Goal: Task Accomplishment & Management: Complete application form

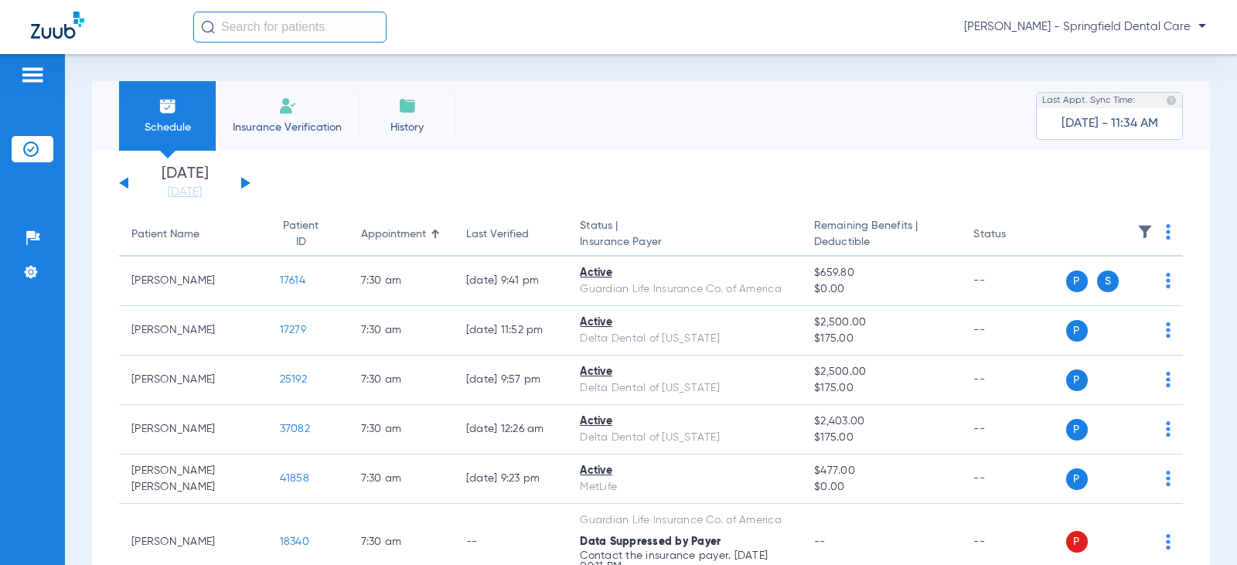
click at [301, 123] on span "Insurance Verification" at bounding box center [287, 127] width 120 height 15
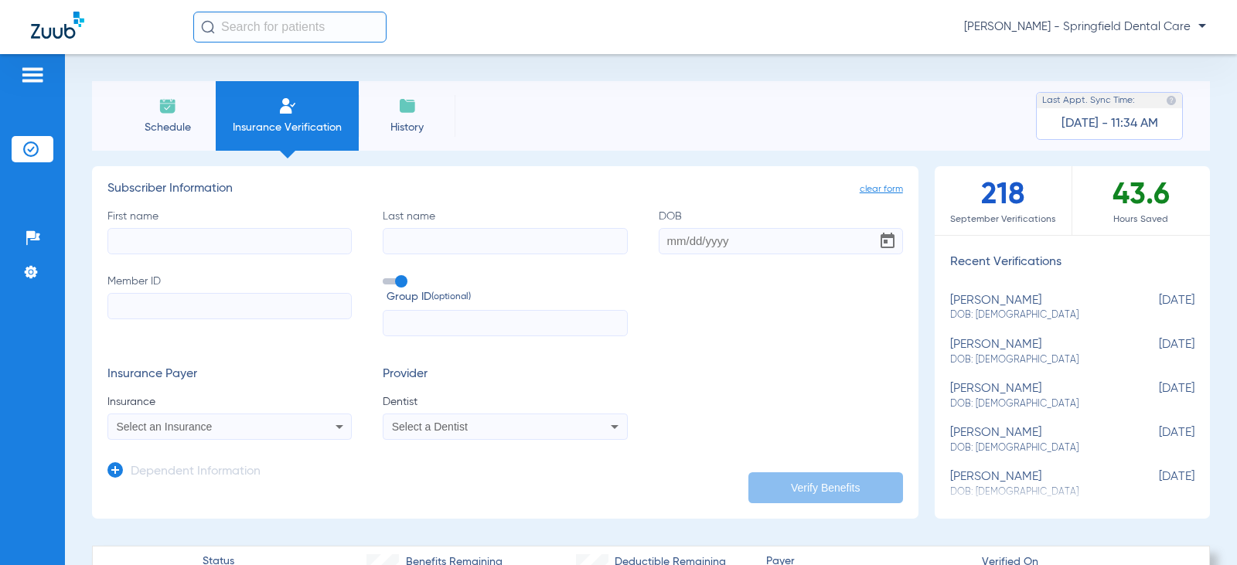
click at [162, 235] on input "First name" at bounding box center [229, 241] width 244 height 26
type input "k"
type input "[PERSON_NAME]"
click at [438, 237] on input "Last name" at bounding box center [505, 241] width 244 height 26
drag, startPoint x: 457, startPoint y: 244, endPoint x: 279, endPoint y: 239, distance: 177.9
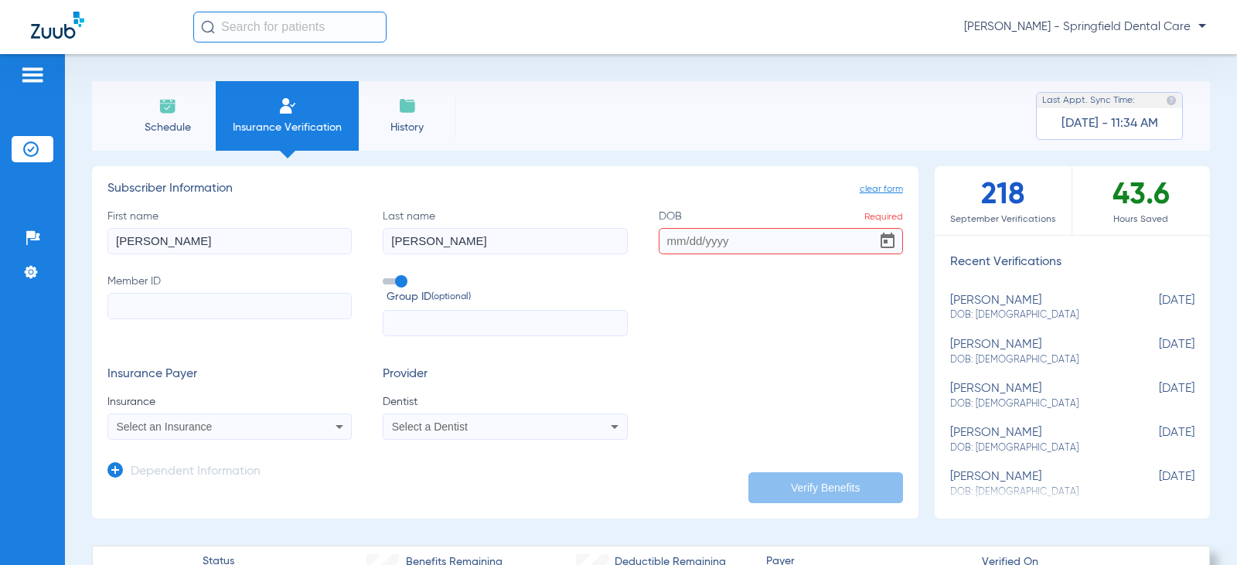
click at [279, 239] on div "First name [PERSON_NAME] Last name [PERSON_NAME] Required Member ID Group ID (o…" at bounding box center [505, 273] width 796 height 128
type input "[PERSON_NAME]"
type input "[DATE]"
click at [245, 300] on input "Member ID" at bounding box center [229, 306] width 244 height 26
paste input "U84867154"
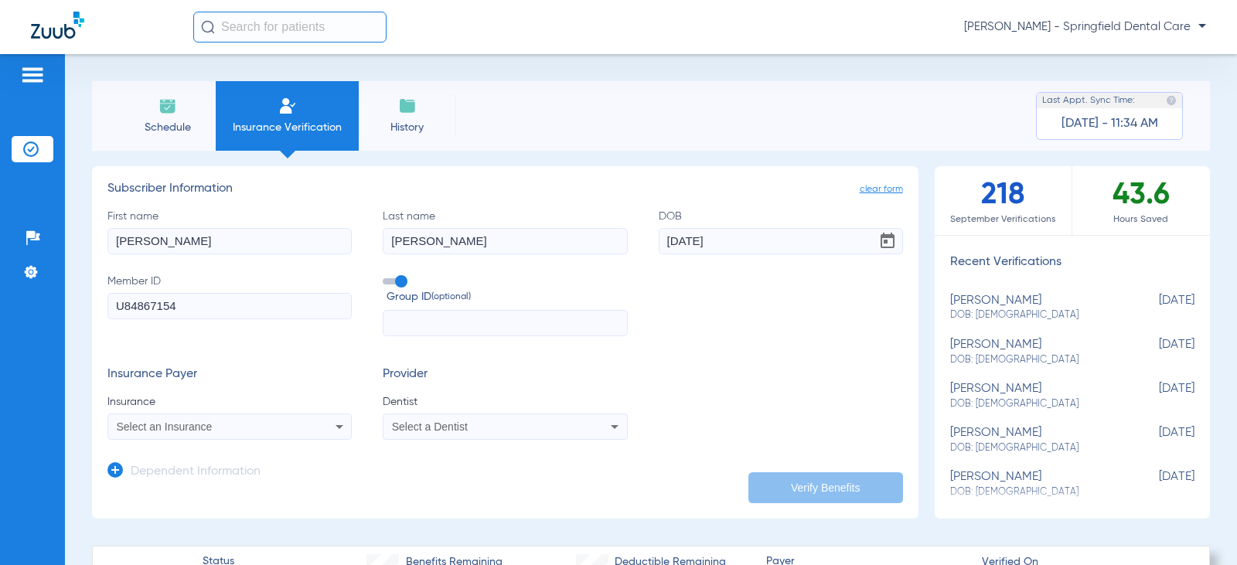
type input "U84867154"
click at [241, 435] on div "Select an Insurance" at bounding box center [229, 427] width 243 height 19
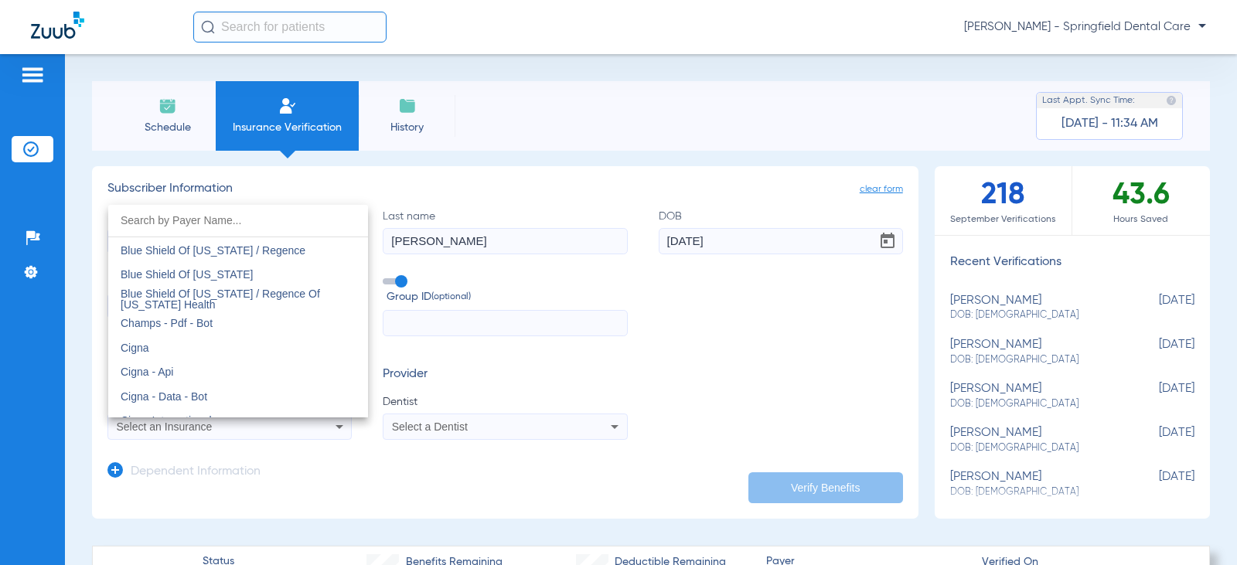
scroll to position [2165, 0]
click at [150, 352] on mat-option "Cigna" at bounding box center [238, 350] width 260 height 25
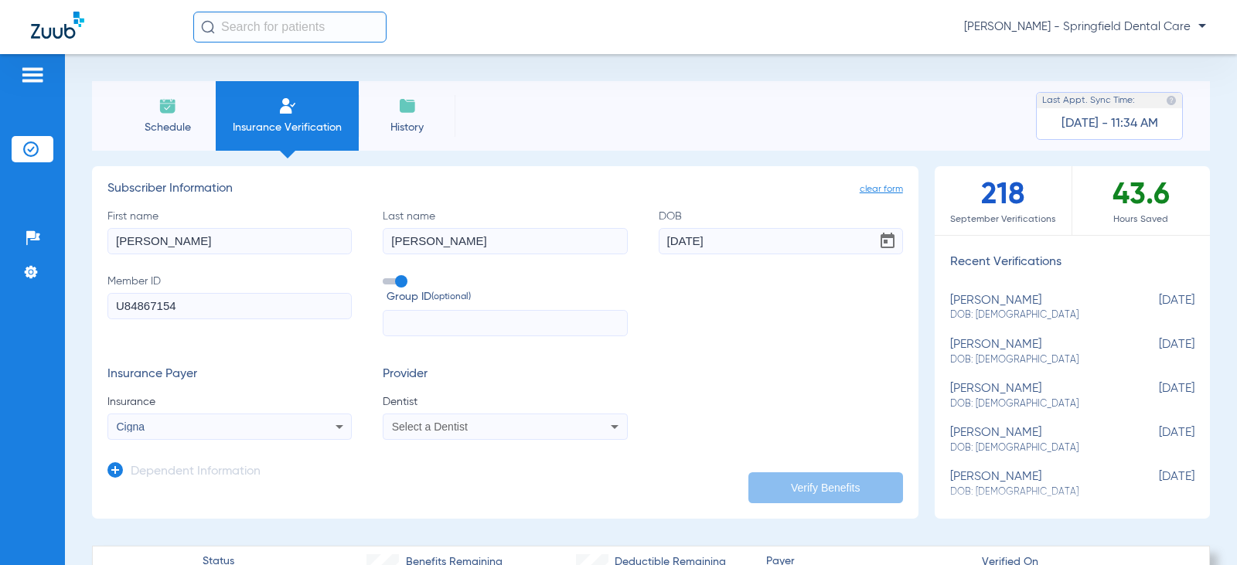
click at [449, 428] on span "Select a Dentist" at bounding box center [430, 427] width 76 height 12
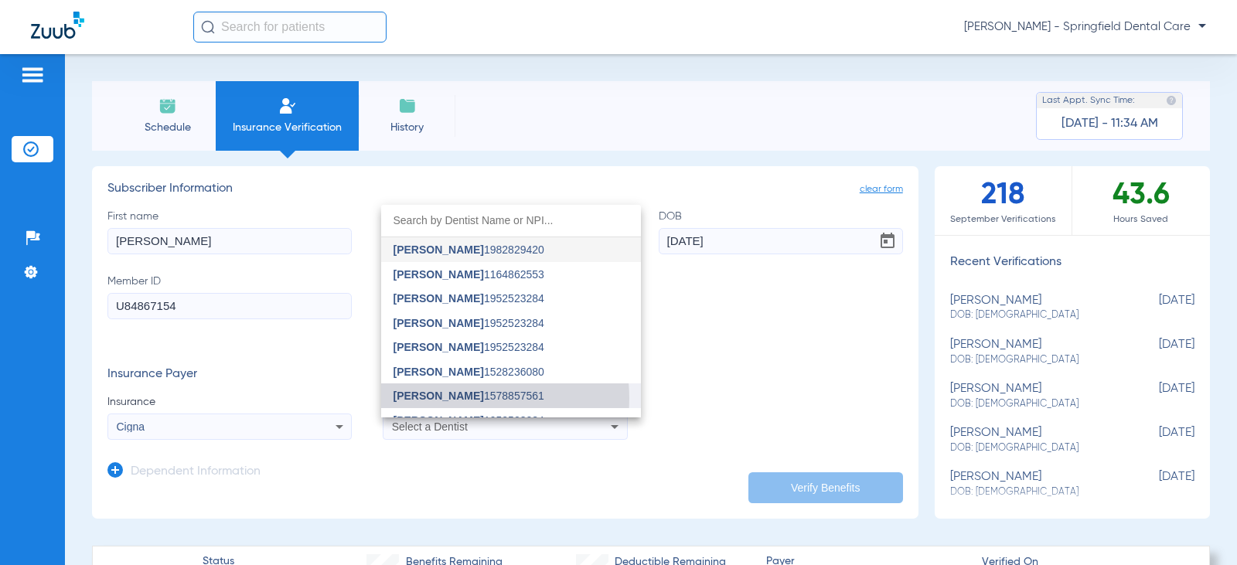
click at [461, 398] on span "[PERSON_NAME] 1578857561" at bounding box center [469, 395] width 151 height 11
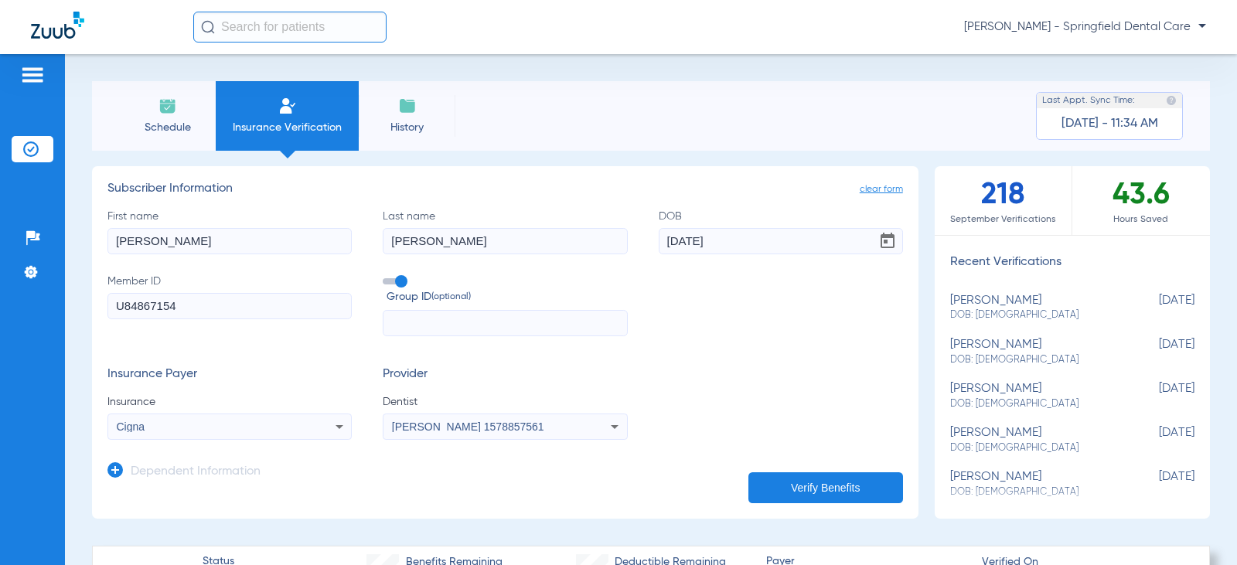
click at [347, 369] on h3 "Insurance Payer" at bounding box center [229, 374] width 244 height 15
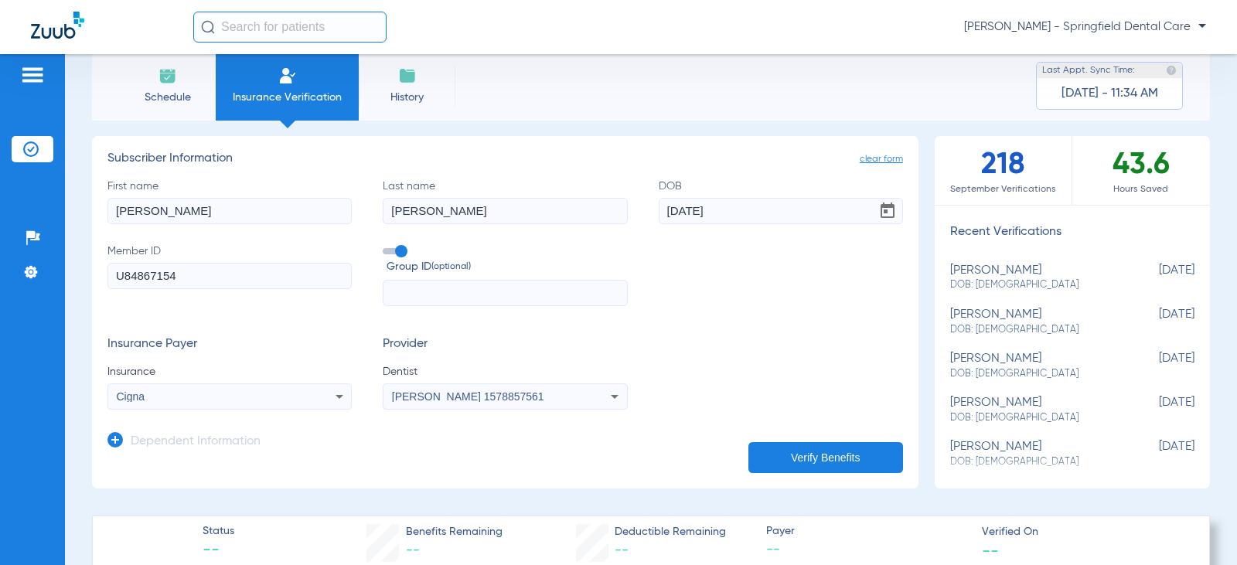
scroll to position [77, 0]
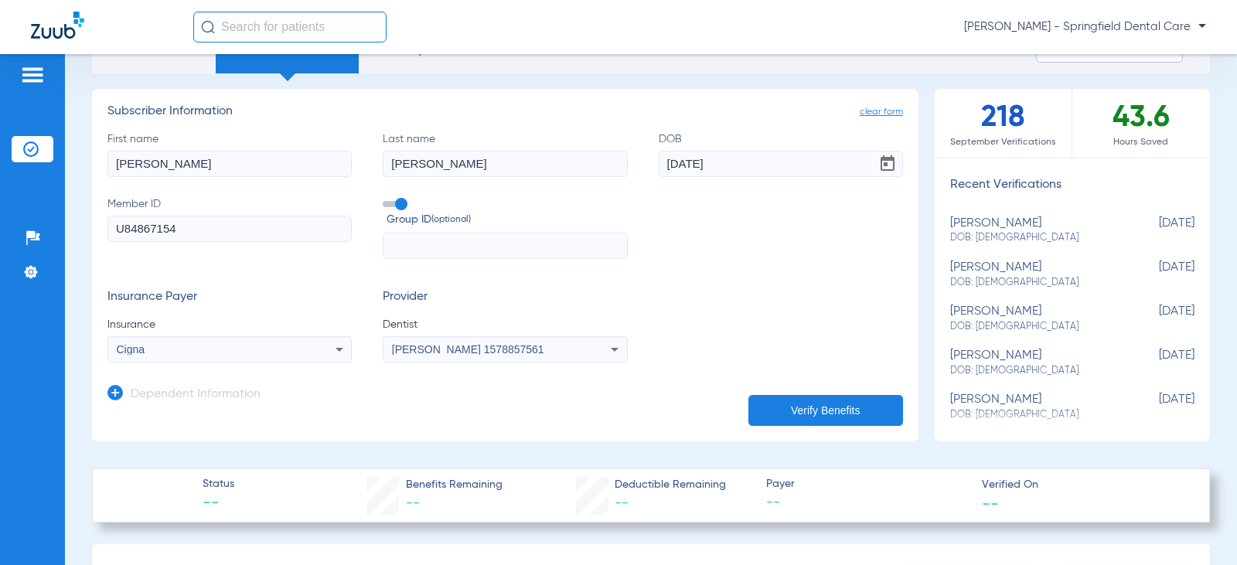
click at [115, 391] on icon at bounding box center [114, 392] width 15 height 15
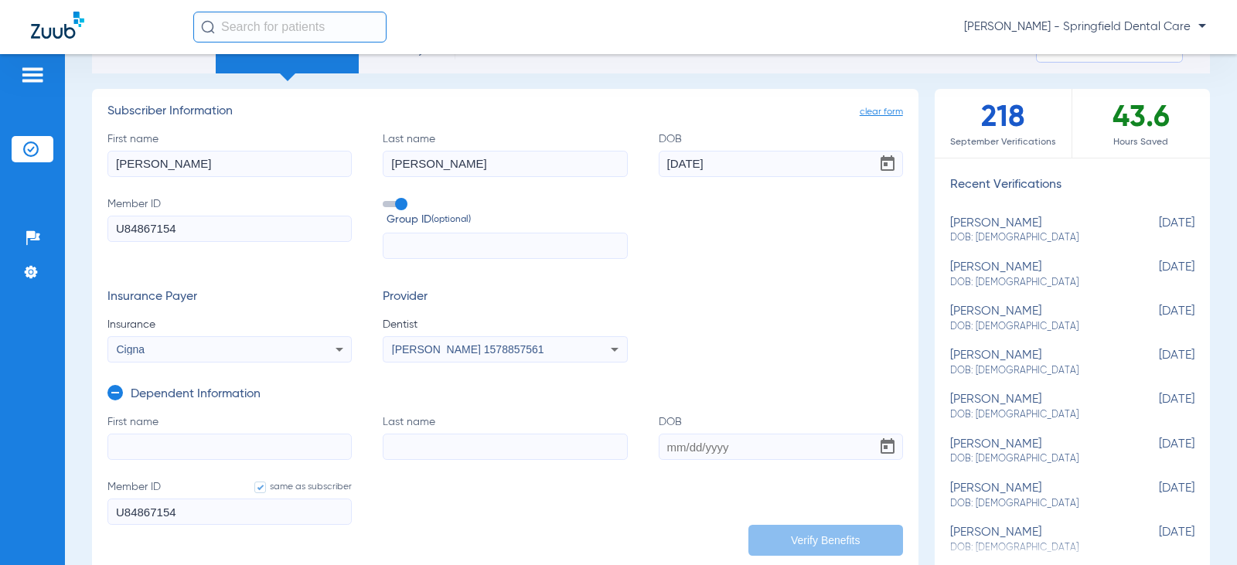
click at [210, 447] on input "First name" at bounding box center [229, 447] width 244 height 26
click at [169, 441] on input "First name Required" at bounding box center [229, 447] width 244 height 26
type input "[PERSON_NAME]"
type input "Soanker"
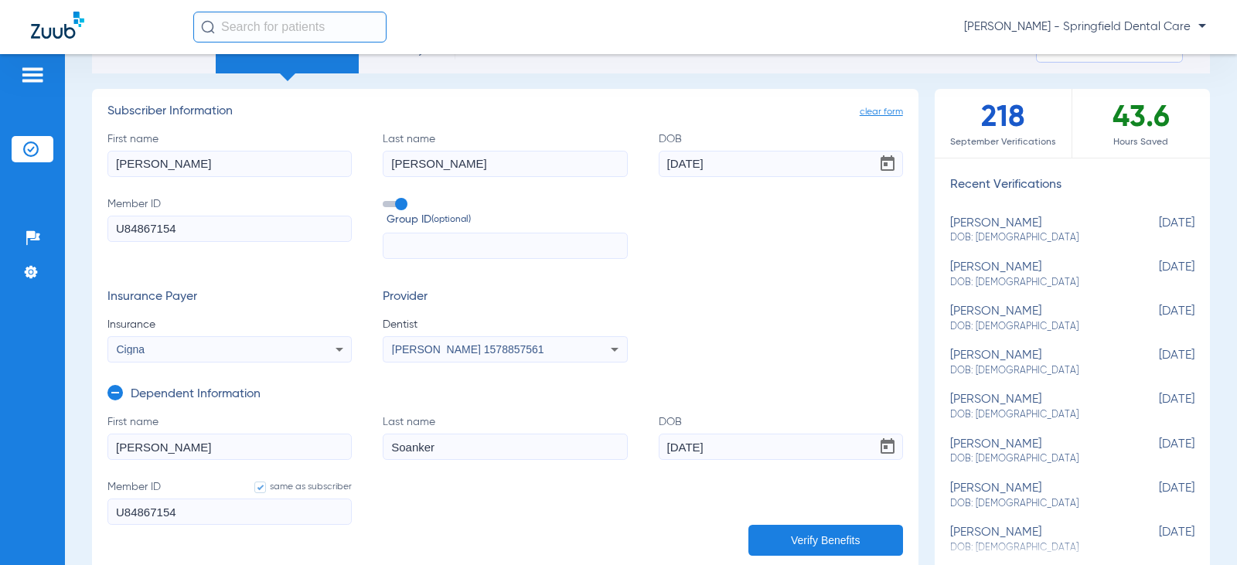
type input "[DATE]"
click at [806, 534] on button "Verify Benefits" at bounding box center [825, 540] width 155 height 31
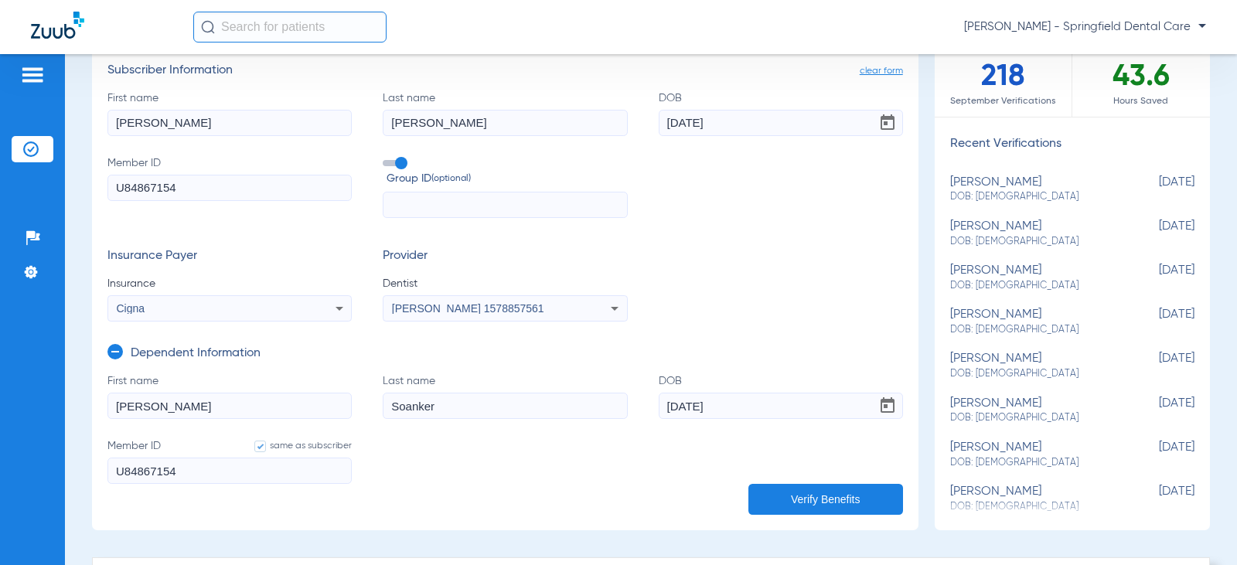
scroll to position [232, 0]
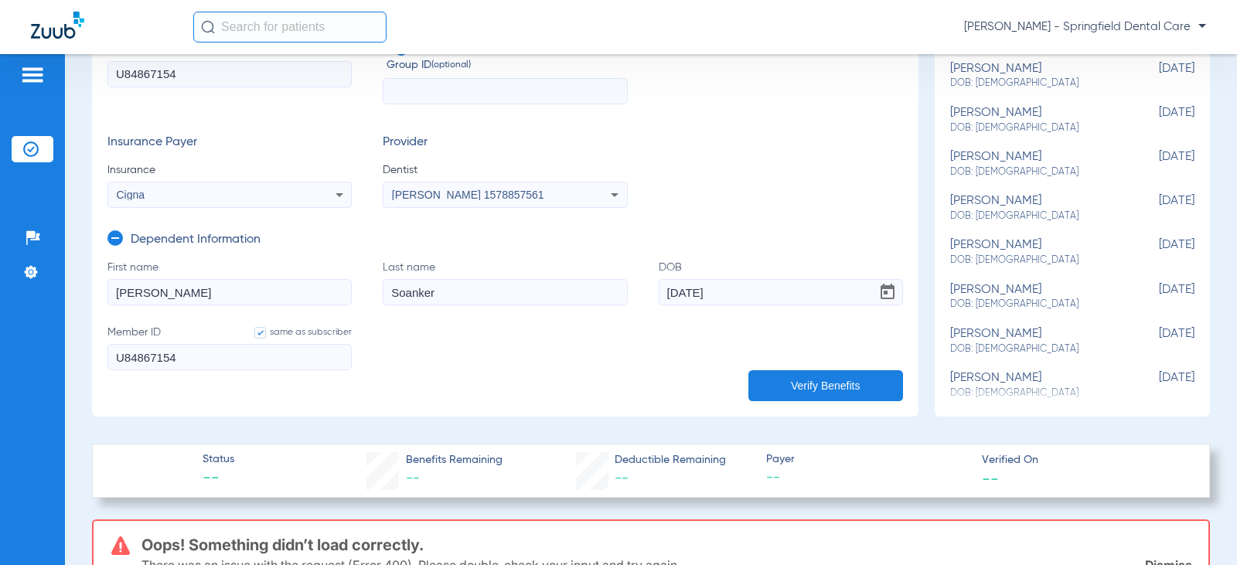
click at [792, 366] on form "First name [PERSON_NAME] Last name Soanker DOB [DEMOGRAPHIC_DATA] Member ID sam…" at bounding box center [505, 325] width 796 height 130
click at [796, 383] on button "Verify Benefits" at bounding box center [825, 385] width 155 height 31
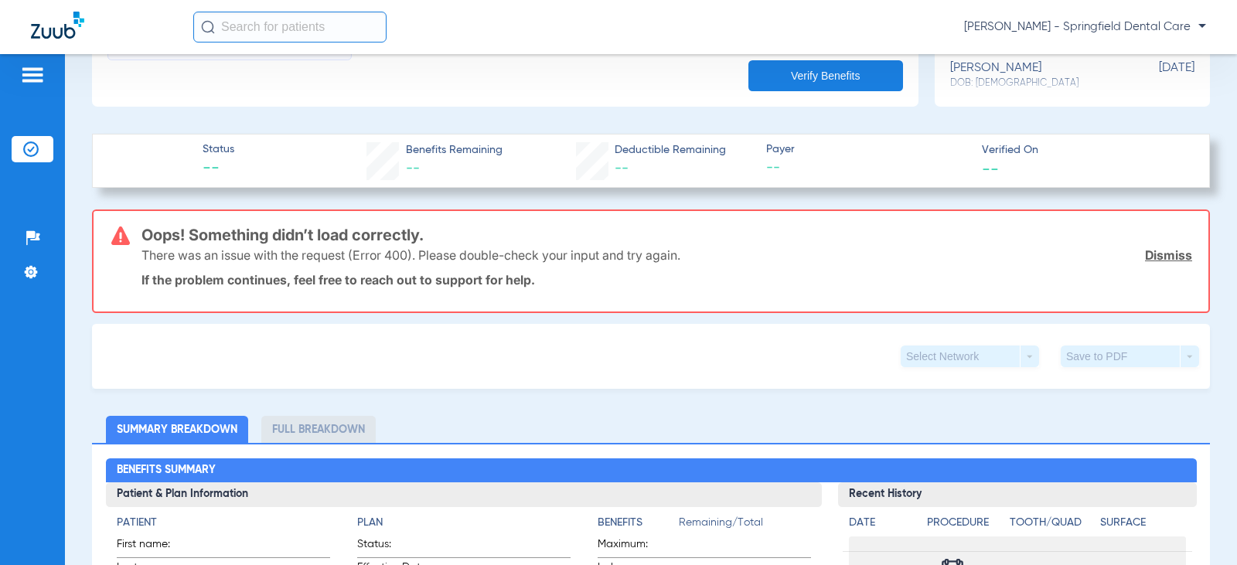
scroll to position [541, 0]
click at [783, 69] on button "Verify Benefits" at bounding box center [825, 76] width 155 height 31
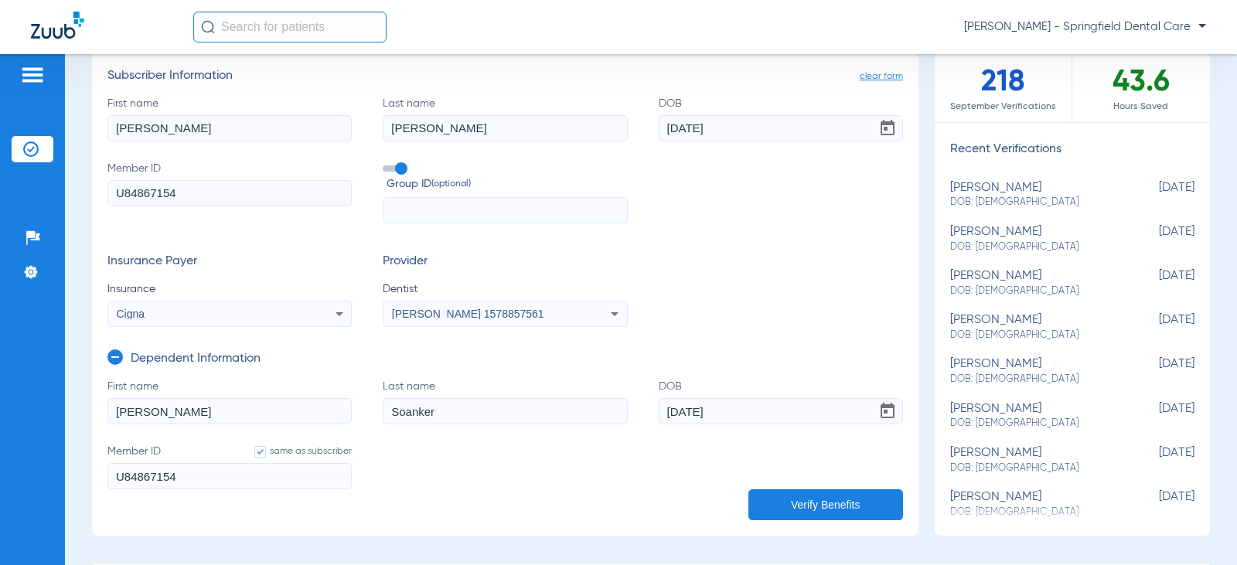
scroll to position [77, 0]
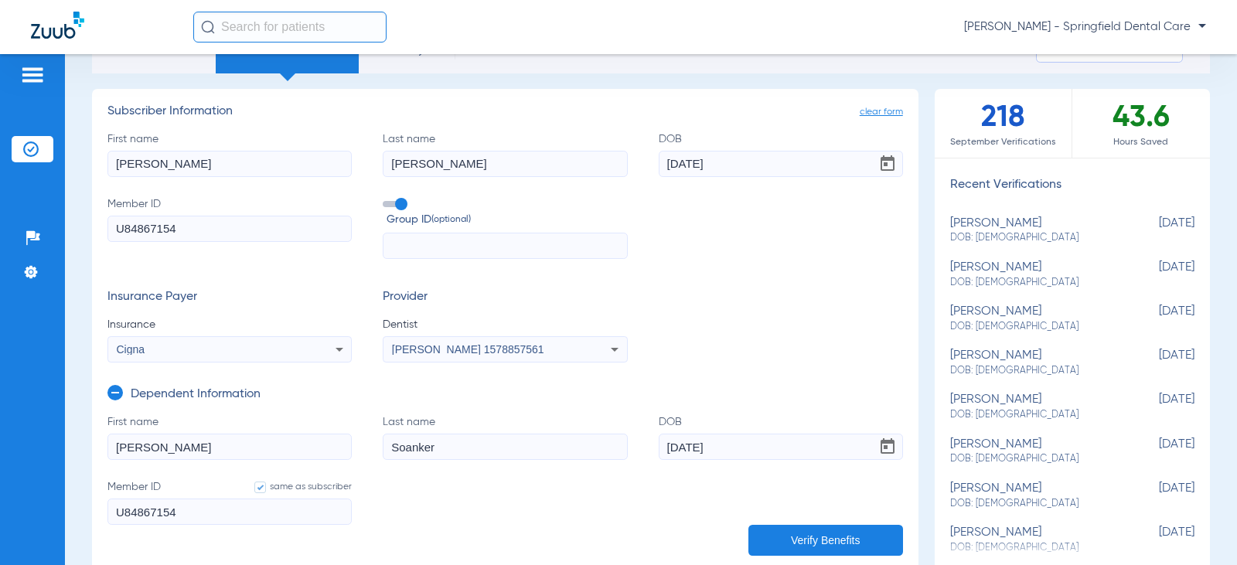
click at [523, 250] on input "text" at bounding box center [505, 246] width 244 height 26
type input "3214244"
click at [807, 537] on button "Verify Benefits" at bounding box center [825, 540] width 155 height 31
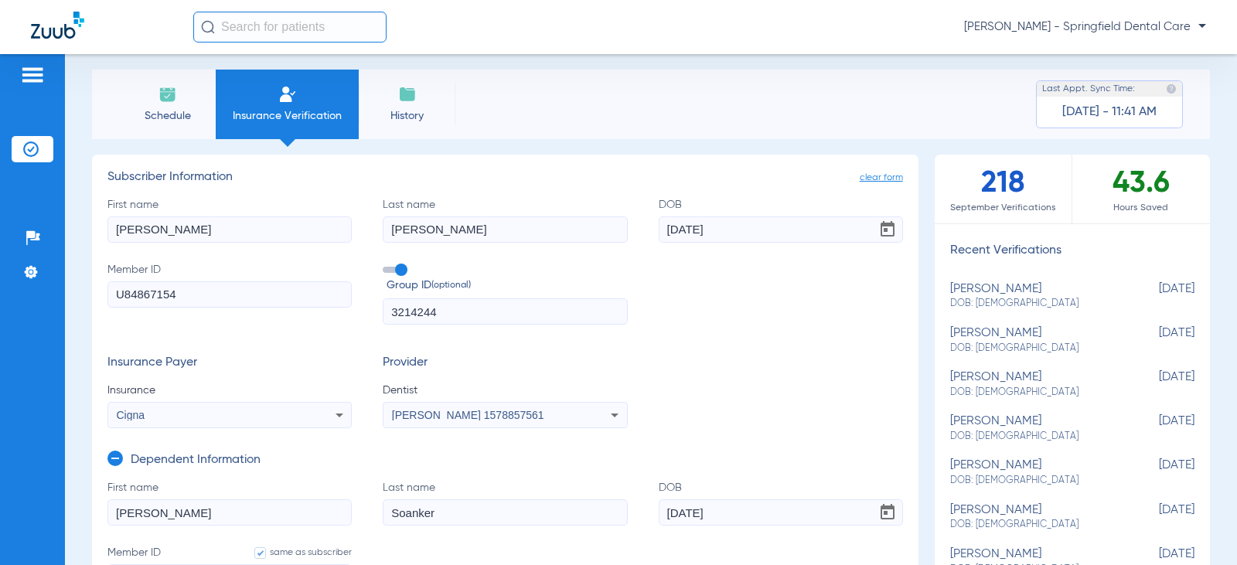
scroll to position [0, 0]
